Goal: Task Accomplishment & Management: Complete application form

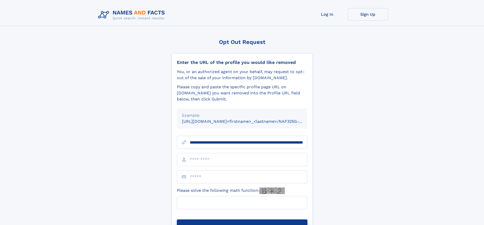
scroll to position [0, 52]
type input "**********"
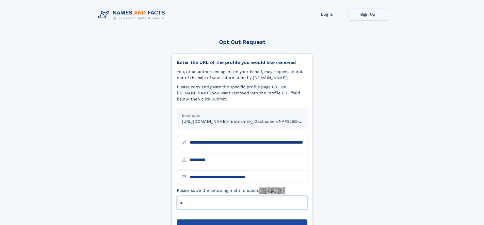
type input "*"
click at [242, 220] on button "Submit Opt Out Request" at bounding box center [242, 228] width 130 height 16
